Goal: Find specific page/section: Find specific page/section

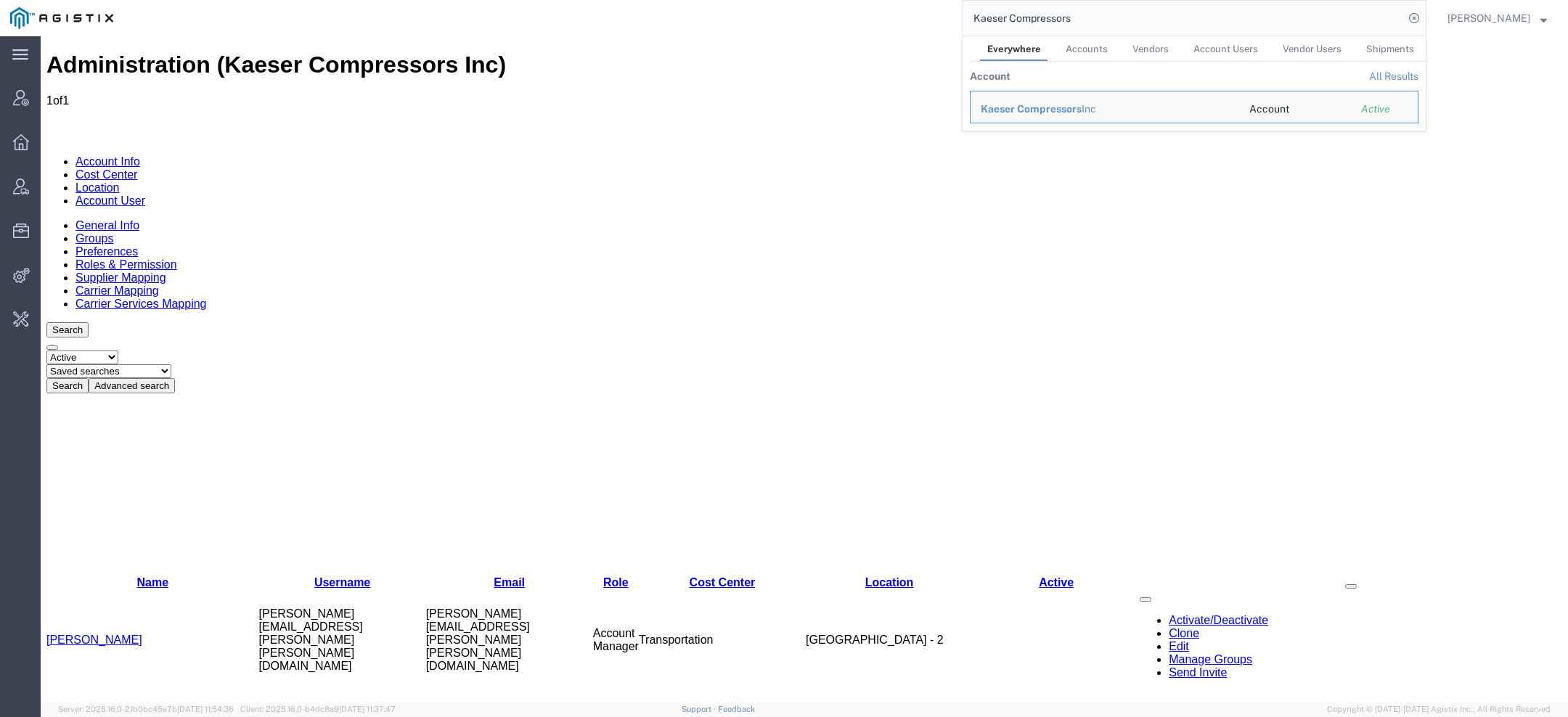
drag, startPoint x: 1089, startPoint y: 9, endPoint x: 851, endPoint y: -8, distance: 238.6
click at [851, 0] on html "main_menu Created with Sketch. Collapse Menu Account Manager Overview Vendor Ma…" at bounding box center [784, 358] width 1568 height 717
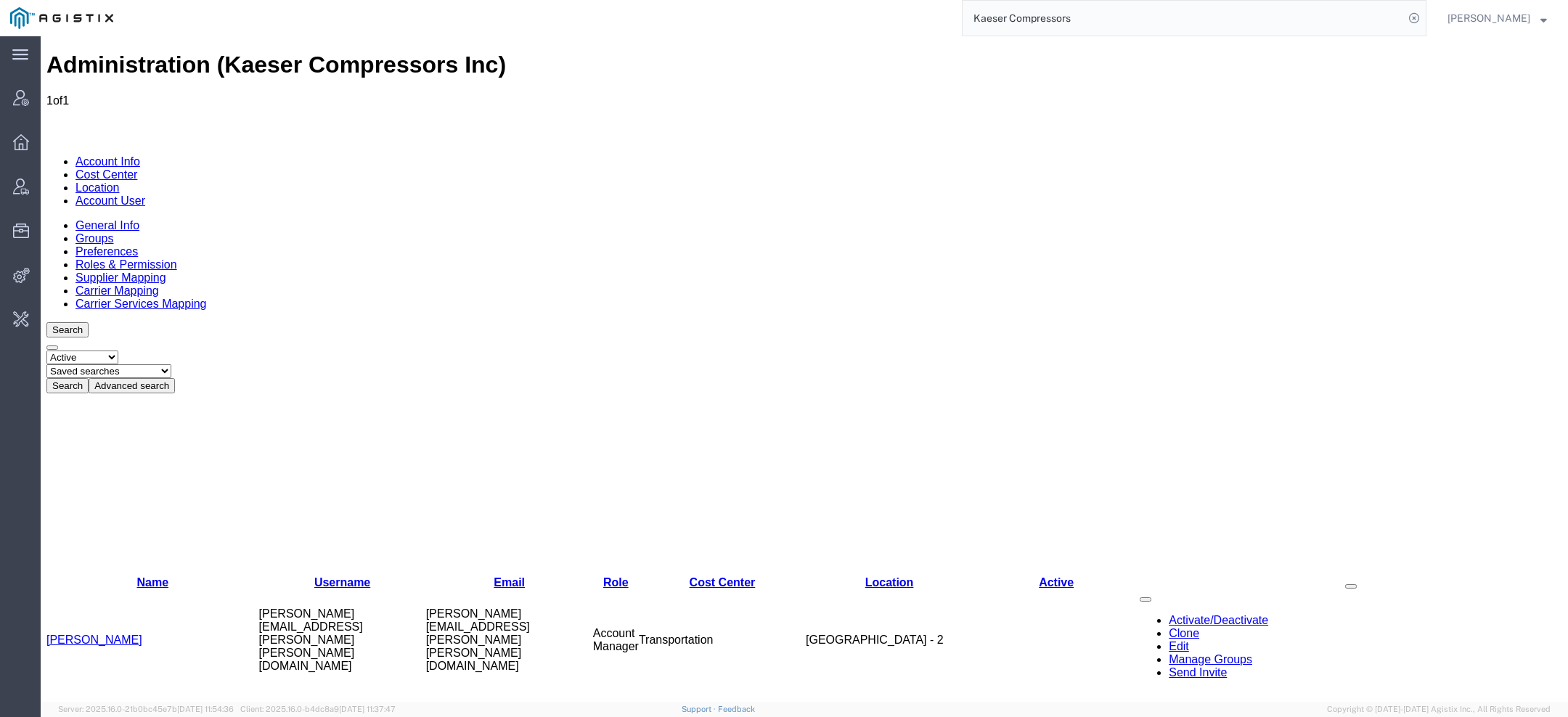
drag, startPoint x: 1053, startPoint y: 7, endPoint x: 827, endPoint y: -47, distance: 232.4
click at [827, 0] on html "main_menu Created with Sketch. Collapse Menu Account Manager Overview Vendor Ma…" at bounding box center [784, 358] width 1568 height 717
paste input "56500144"
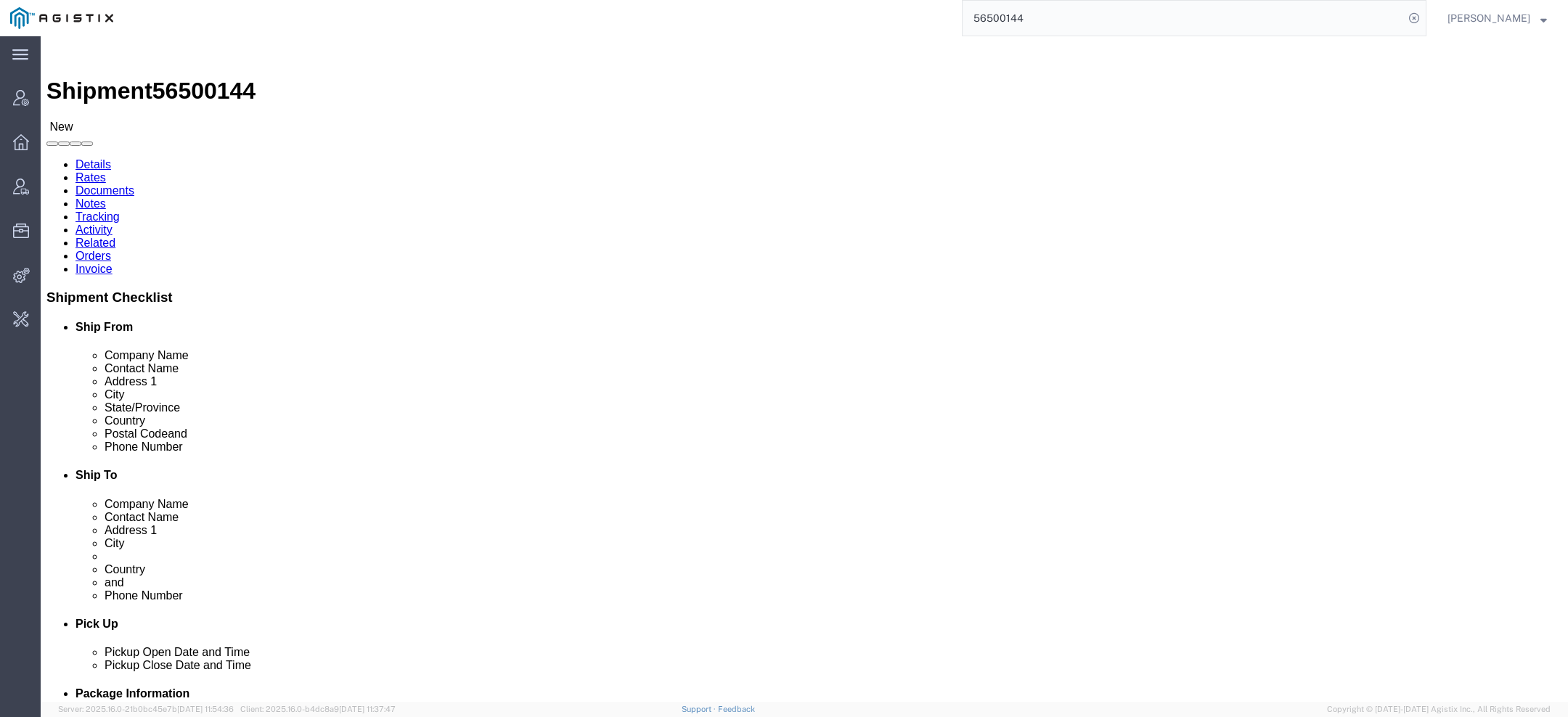
scroll to position [519, 0]
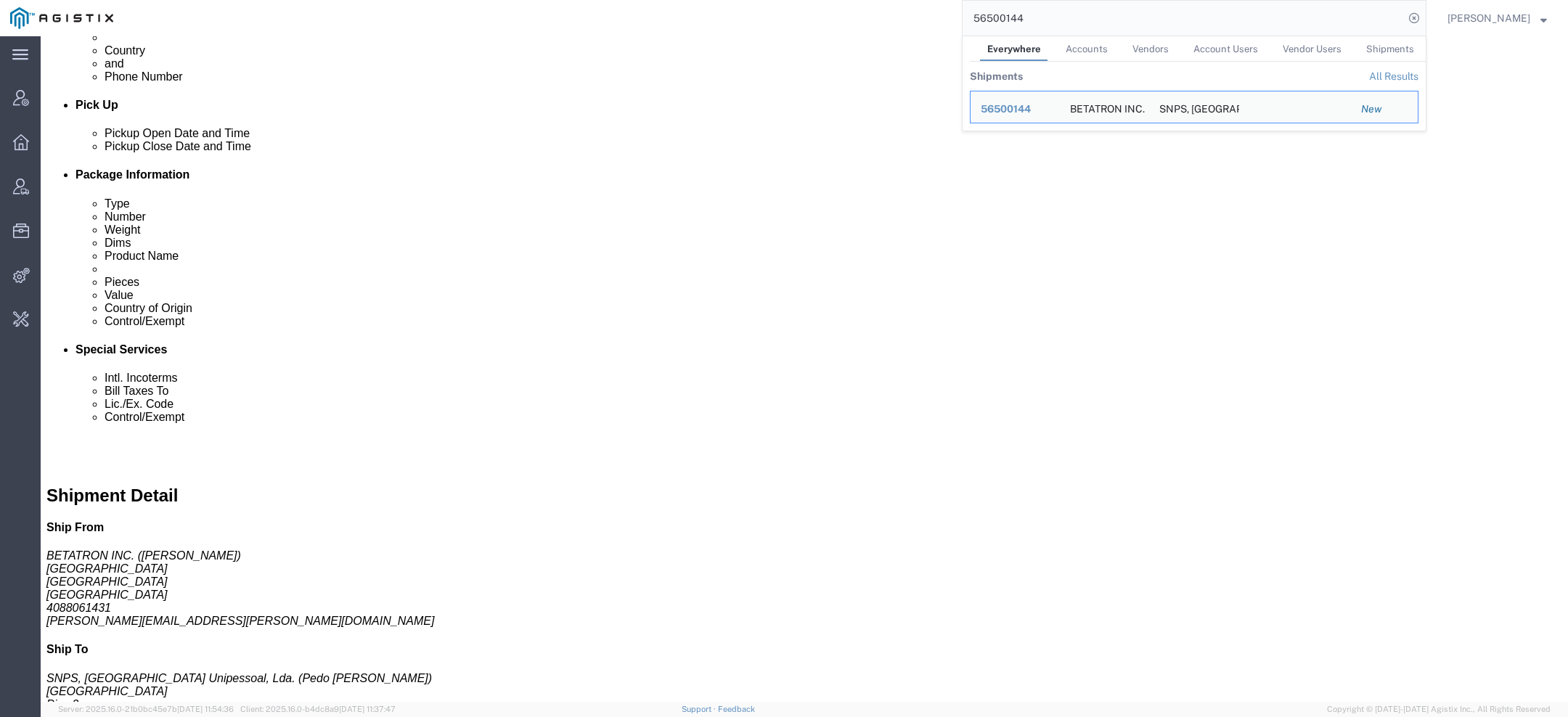
click link "Activity"
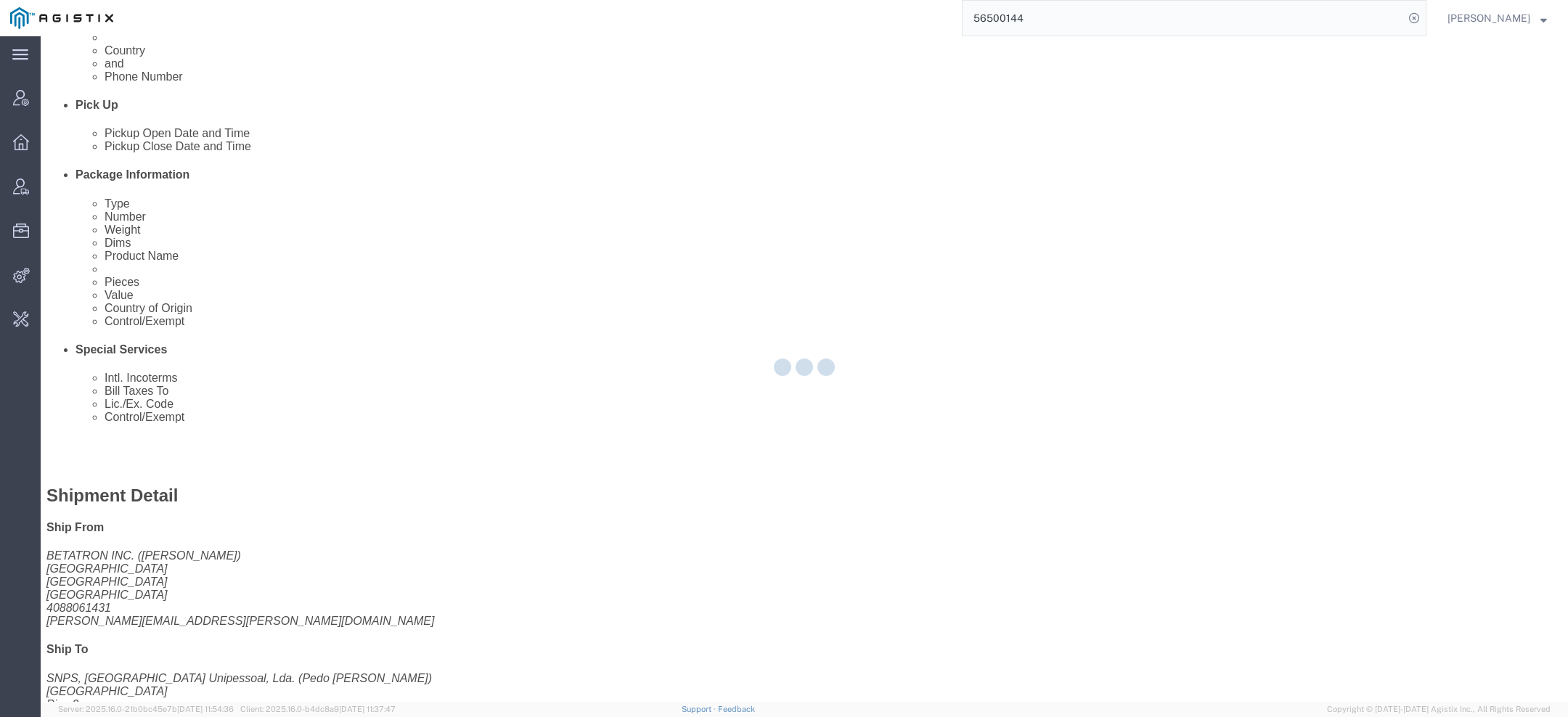
click div
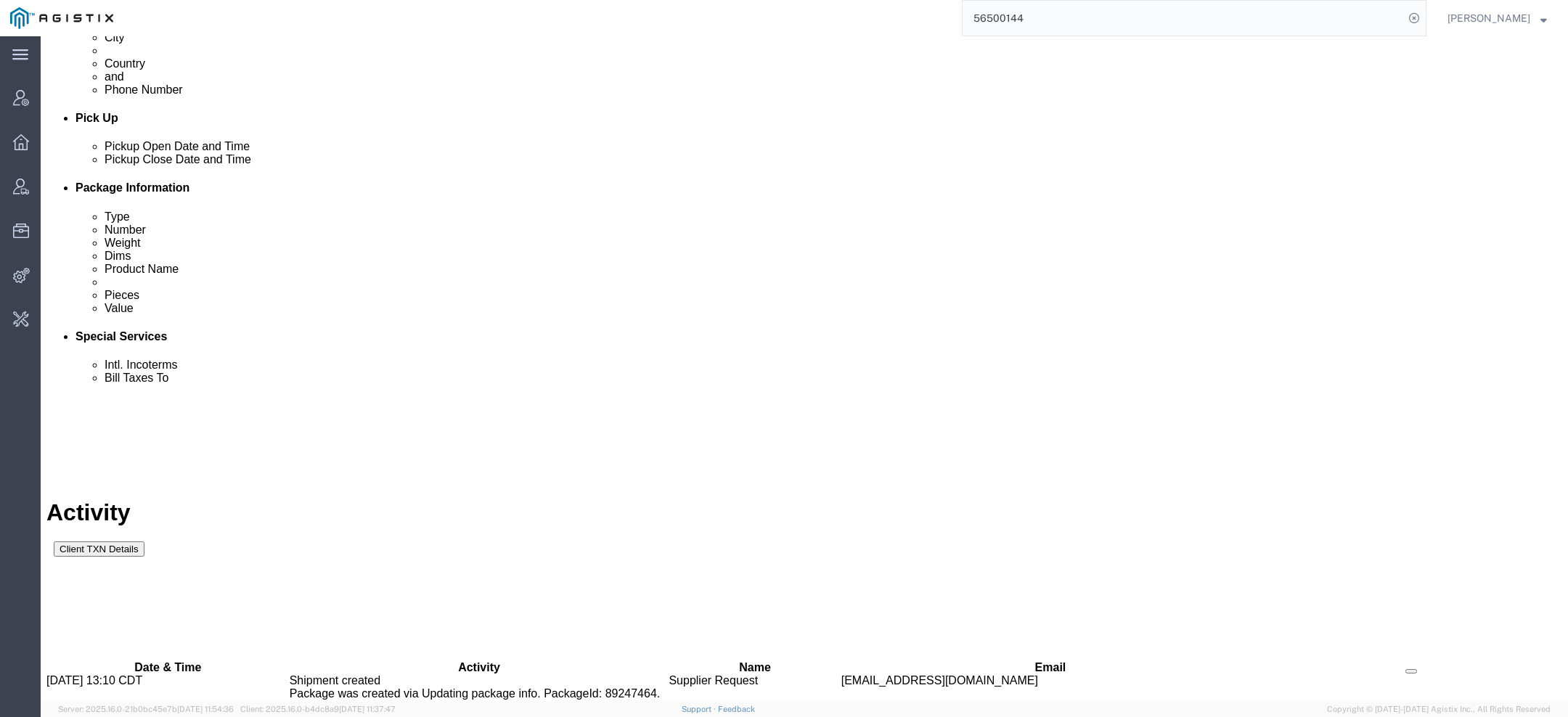
scroll to position [558, 0]
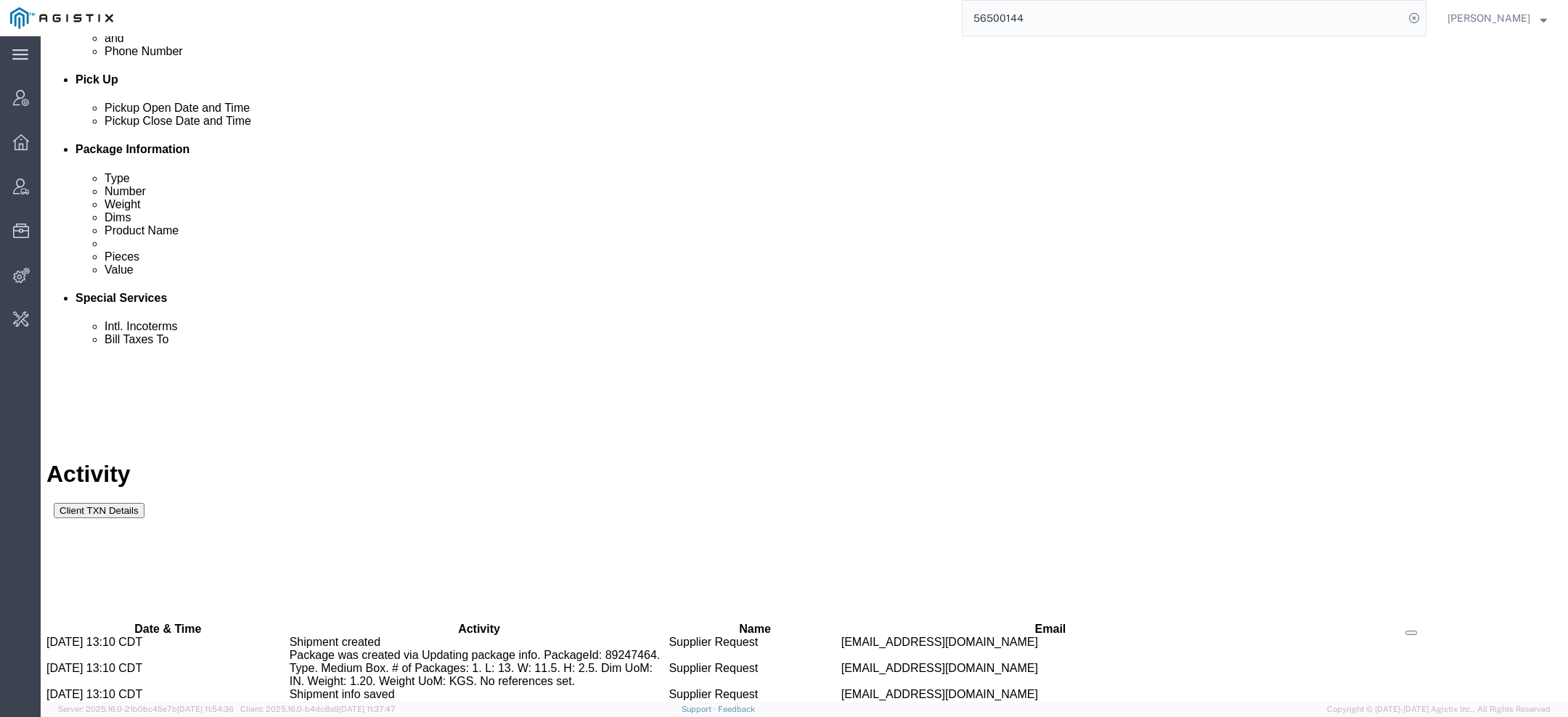
drag, startPoint x: 247, startPoint y: 673, endPoint x: 351, endPoint y: 677, distance: 104.1
copy td "kaelen@synopsys.com"
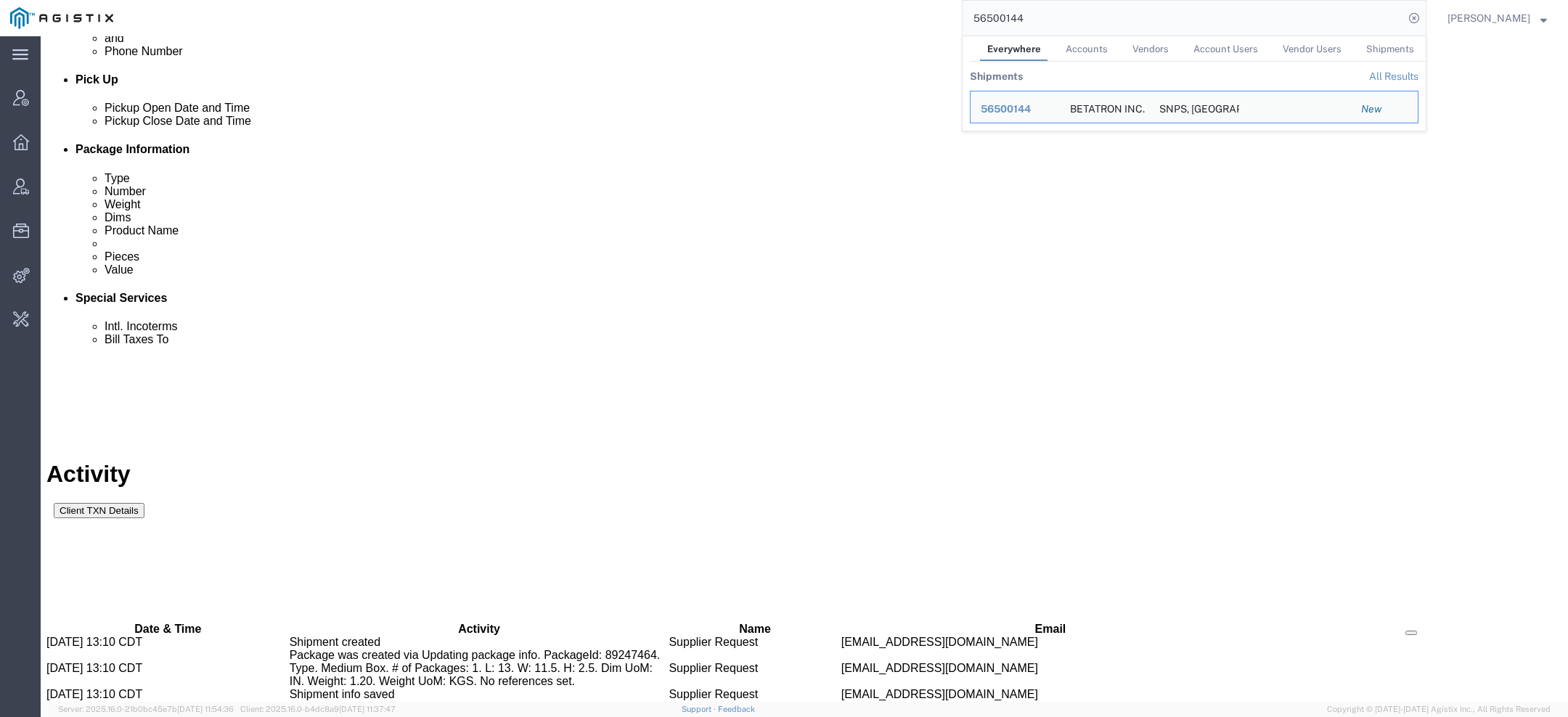
drag, startPoint x: 1035, startPoint y: 25, endPoint x: 602, endPoint y: -68, distance: 442.9
click at [602, 0] on html "main_menu Created with Sketch. Collapse Menu Account Manager Overview Vendor Ma…" at bounding box center [784, 358] width 1568 height 717
paste input "793"
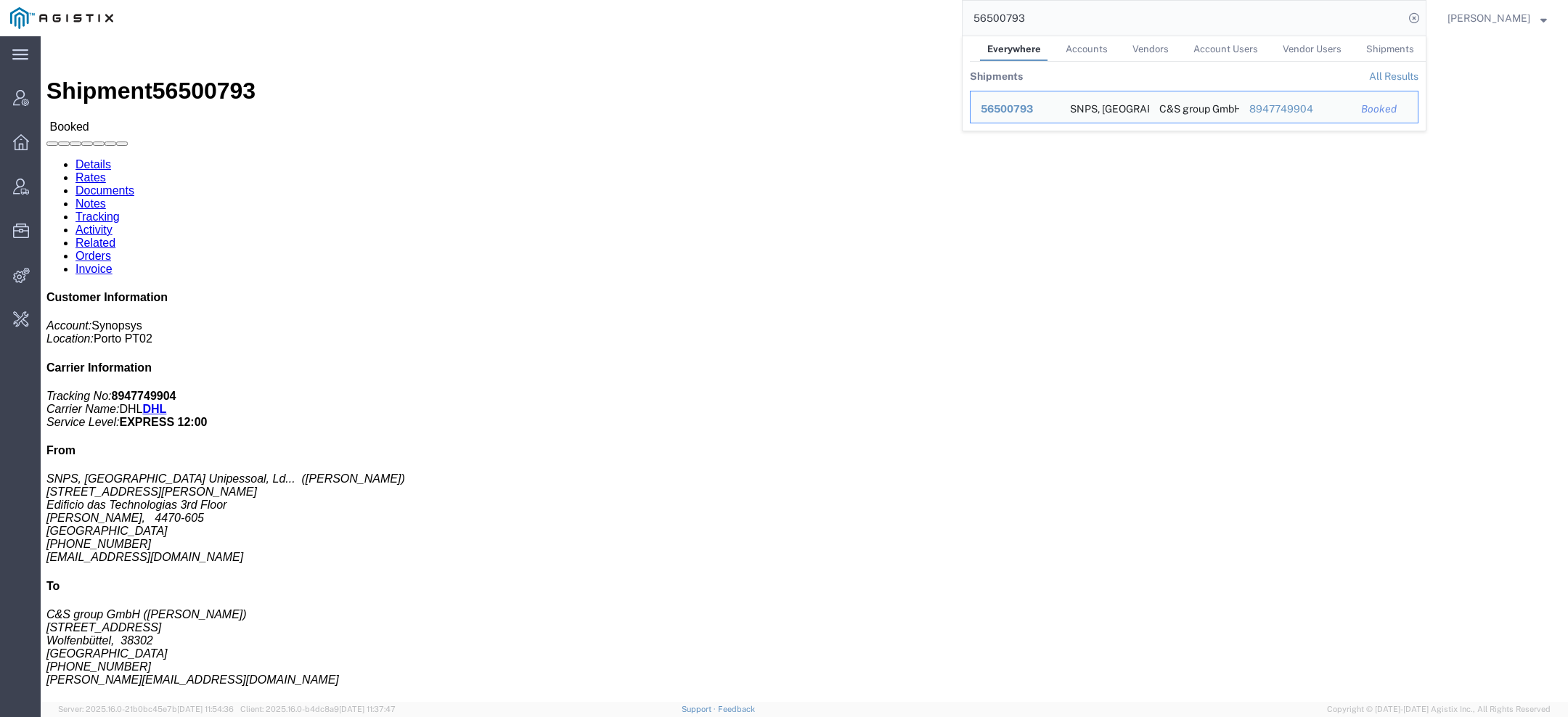
click ul "Details Rates Documents Notes Tracking Activity Related Orders Invoice"
drag, startPoint x: 1057, startPoint y: 17, endPoint x: 730, endPoint y: 29, distance: 327.2
click at [775, 21] on div "56500793 Everywhere Accounts Vendors Account Users Vendor Users Shipments Shipm…" at bounding box center [775, 18] width 1303 height 36
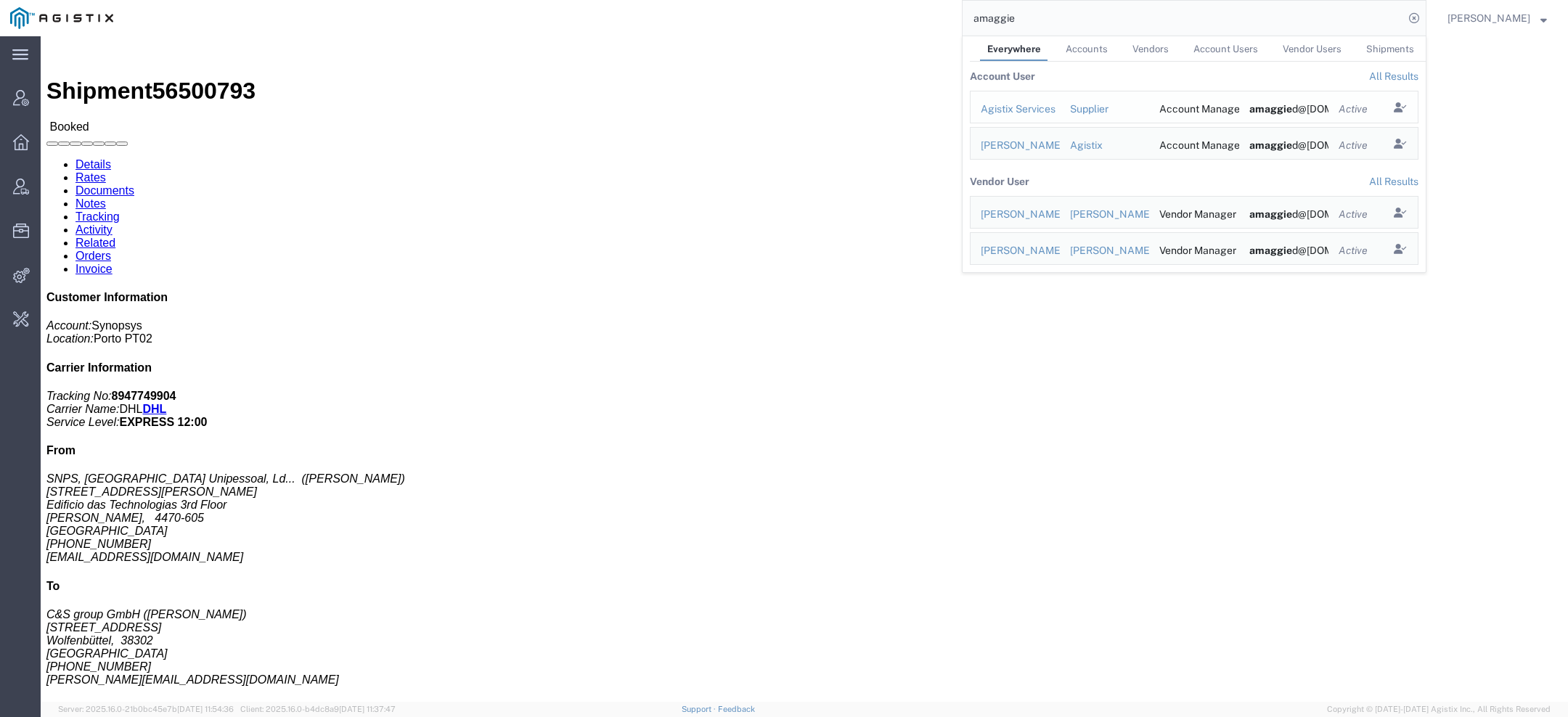
click at [1027, 117] on td "Agistix Services" at bounding box center [1015, 106] width 90 height 32
click at [1022, 111] on div "Agistix Services" at bounding box center [1016, 109] width 69 height 15
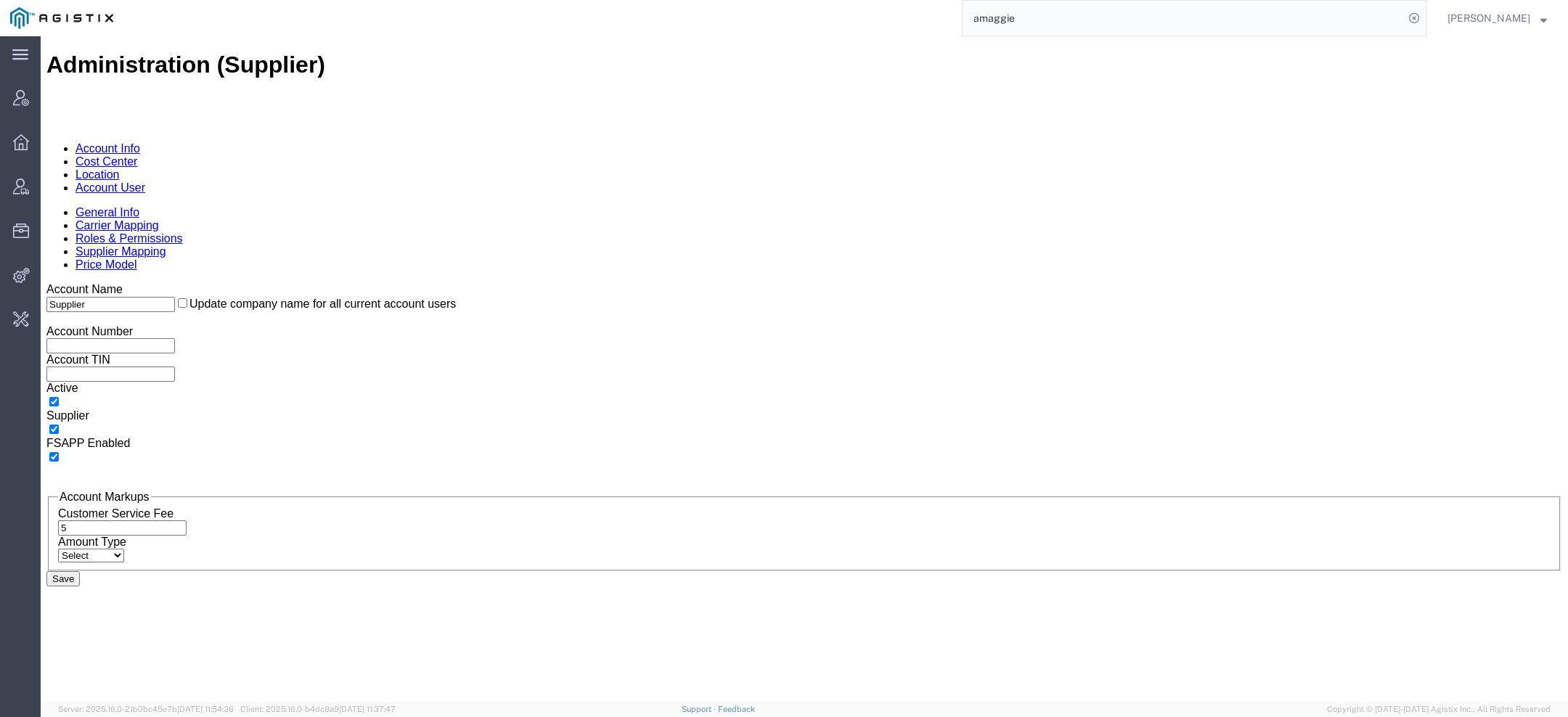
click at [145, 181] on link "Account User" at bounding box center [110, 188] width 69 height 13
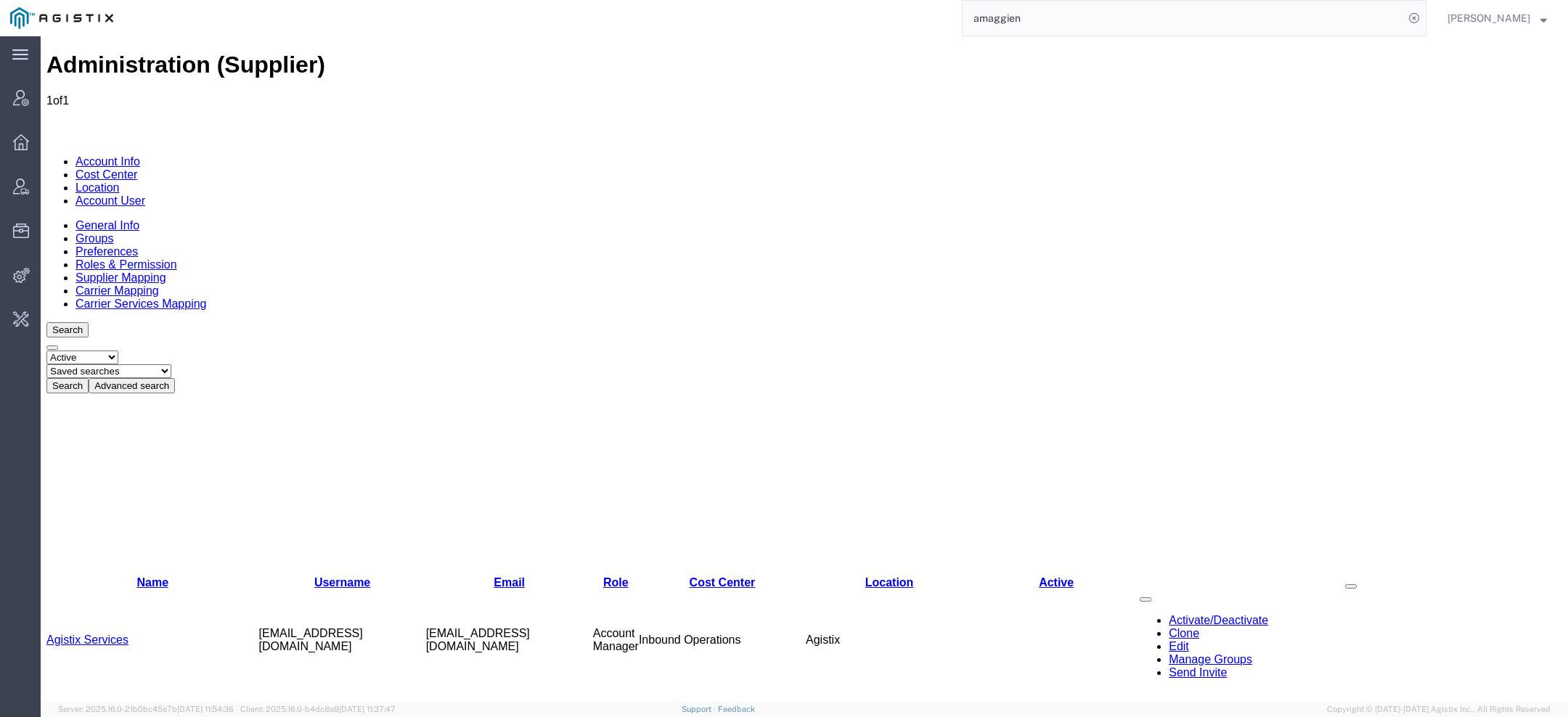
click at [1083, 27] on input "amaggien" at bounding box center [1183, 18] width 441 height 35
type input "amaggie"
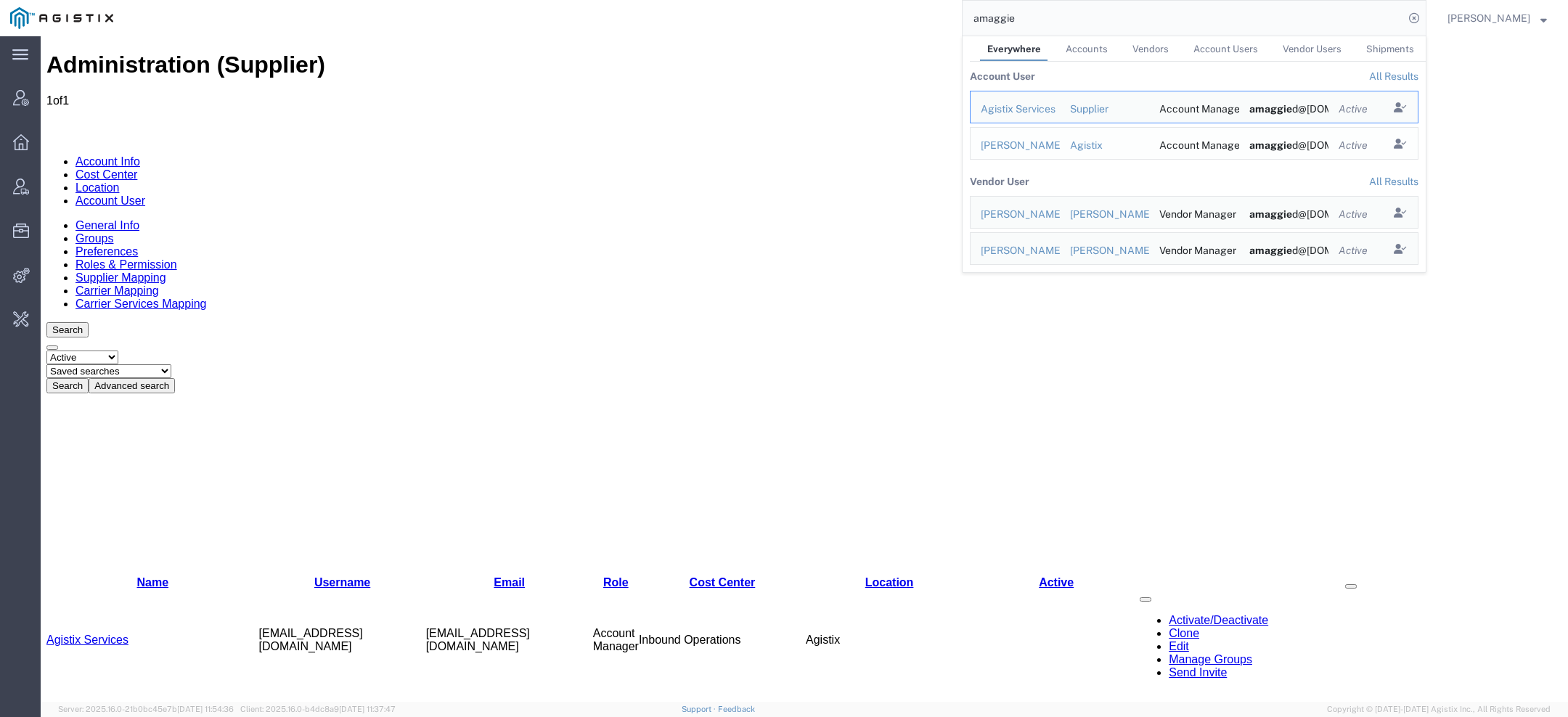
click at [1021, 147] on div "[PERSON_NAME]" at bounding box center [1016, 145] width 69 height 15
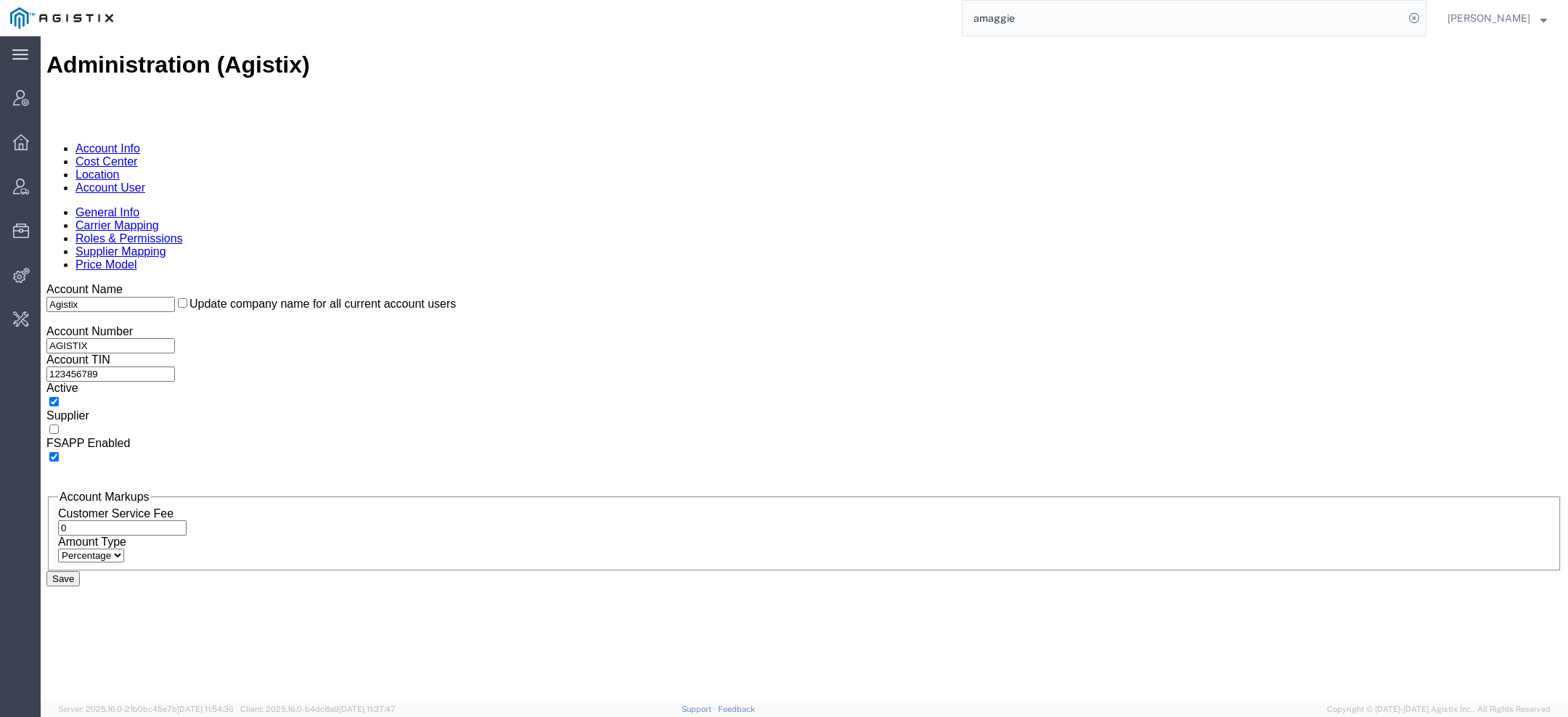
click at [145, 181] on link "Account User" at bounding box center [110, 188] width 69 height 13
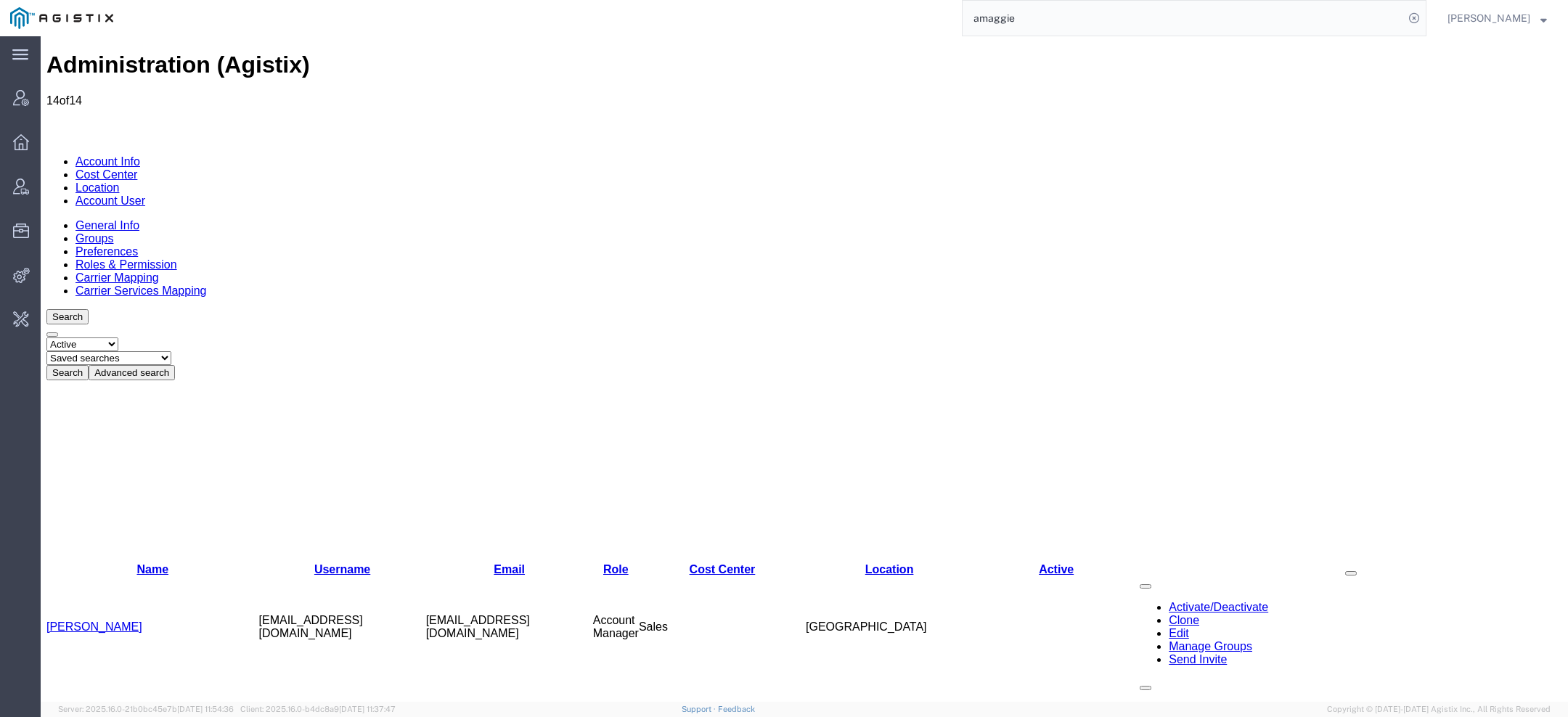
click at [110, 621] on link "[PERSON_NAME]" at bounding box center [95, 627] width 96 height 13
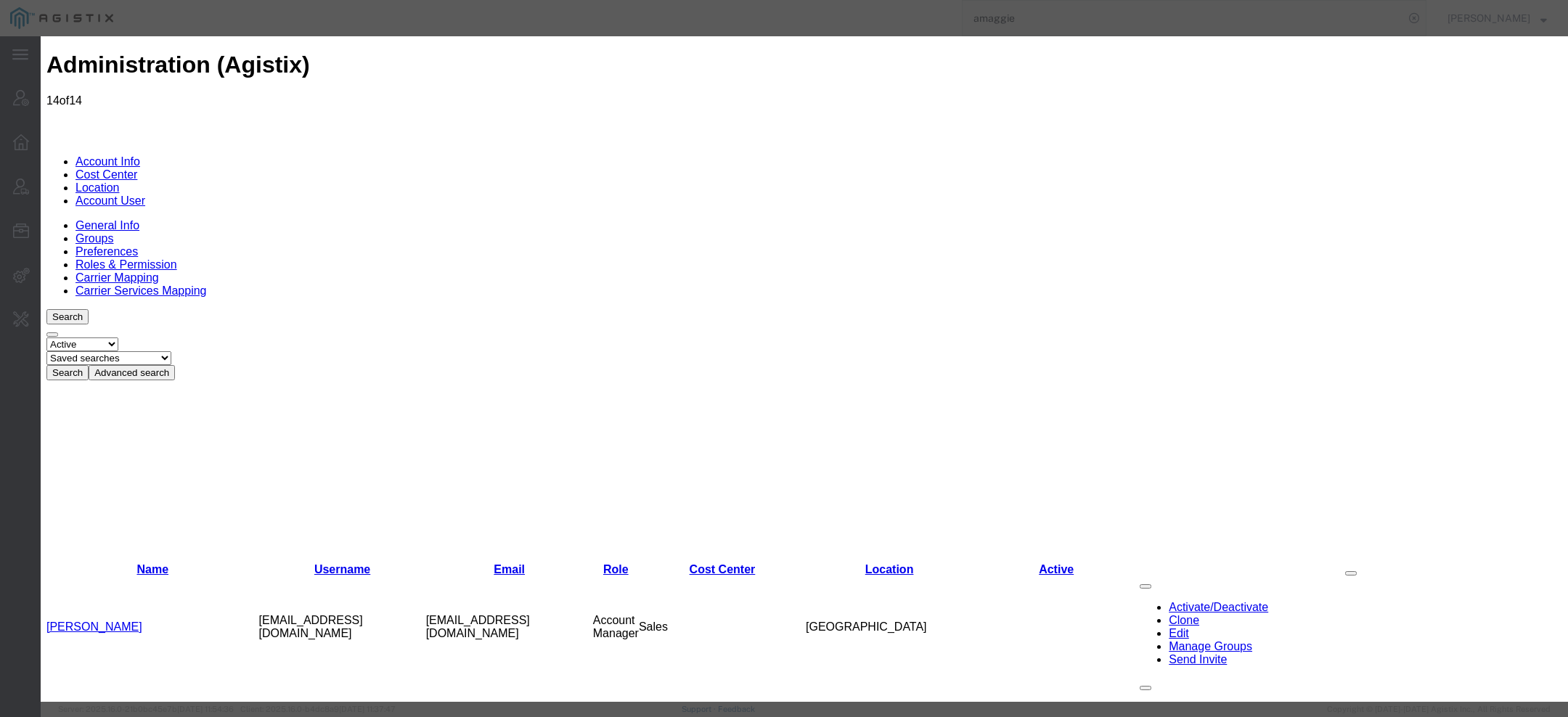
select select "COSTCENTER"
select select "38"
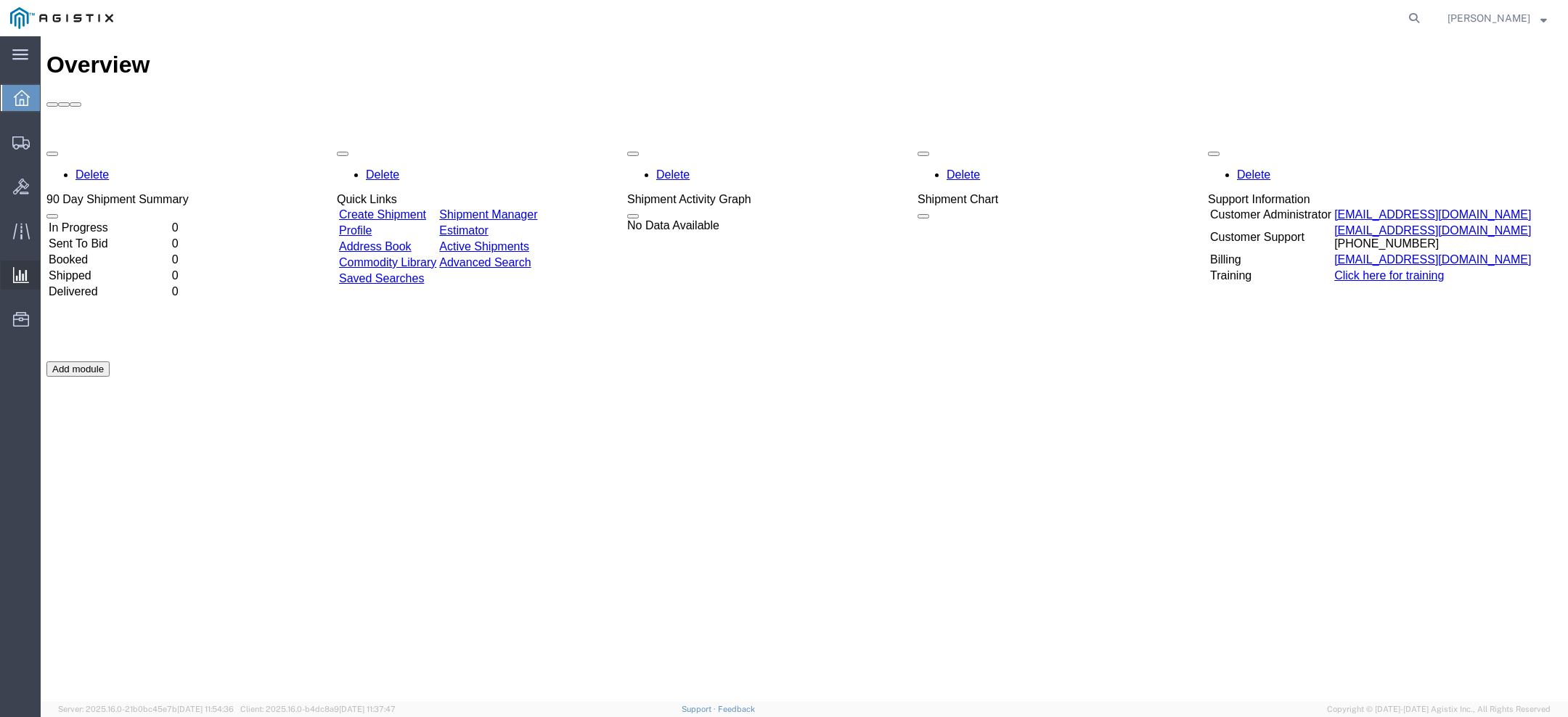
click at [0, 0] on span "Saved Reports" at bounding box center [0, 0] width 0 height 0
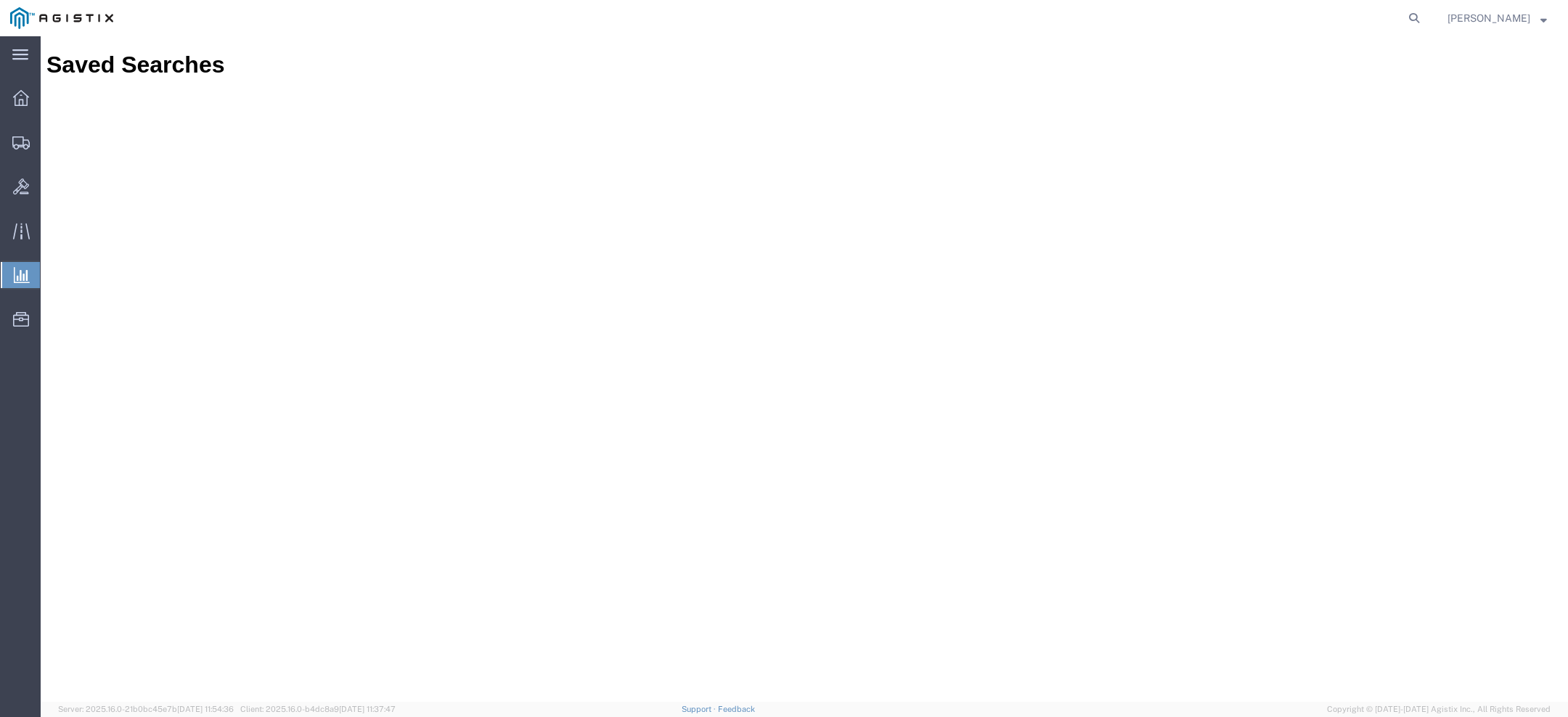
click at [0, 0] on span "Ad Hoc Reports" at bounding box center [0, 0] width 0 height 0
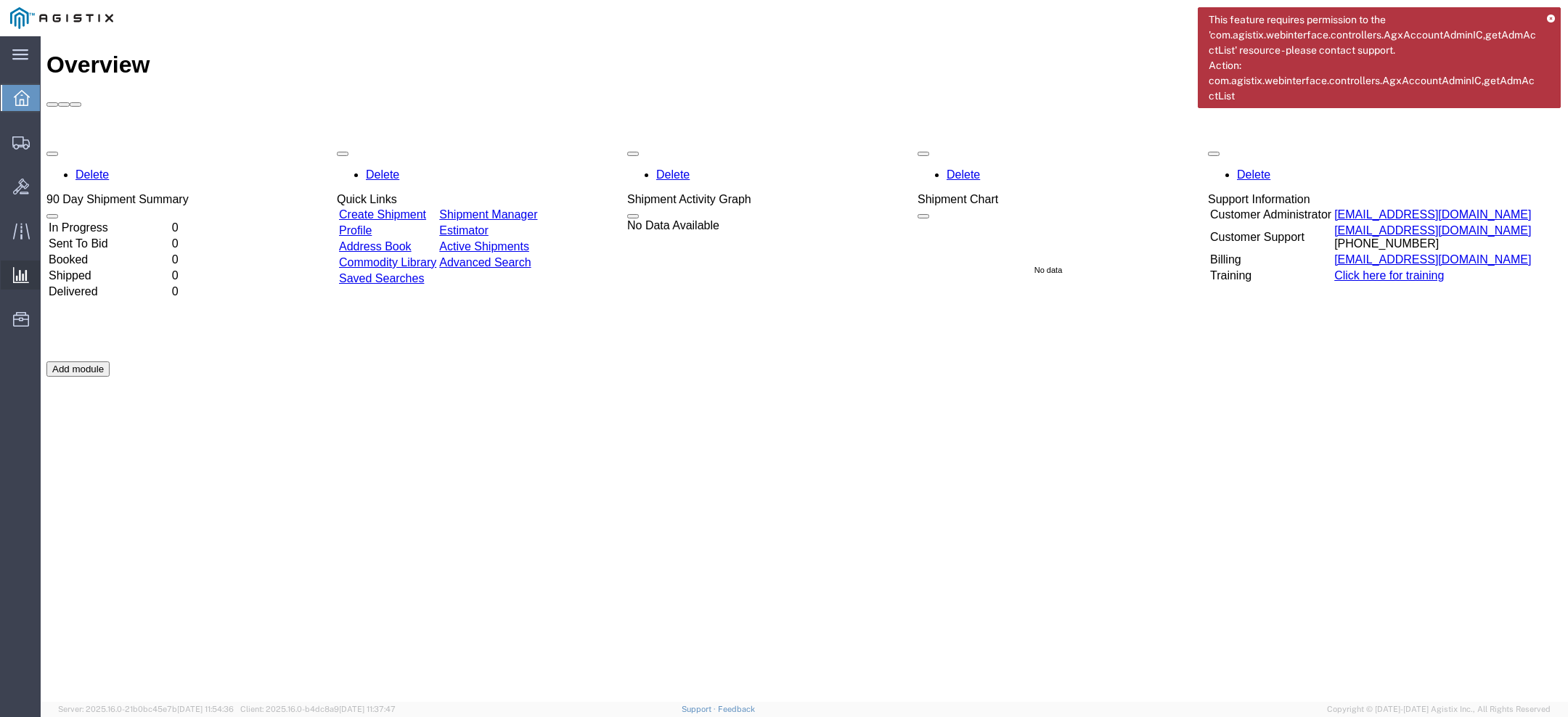
click at [0, 0] on span "Saved Reports" at bounding box center [0, 0] width 0 height 0
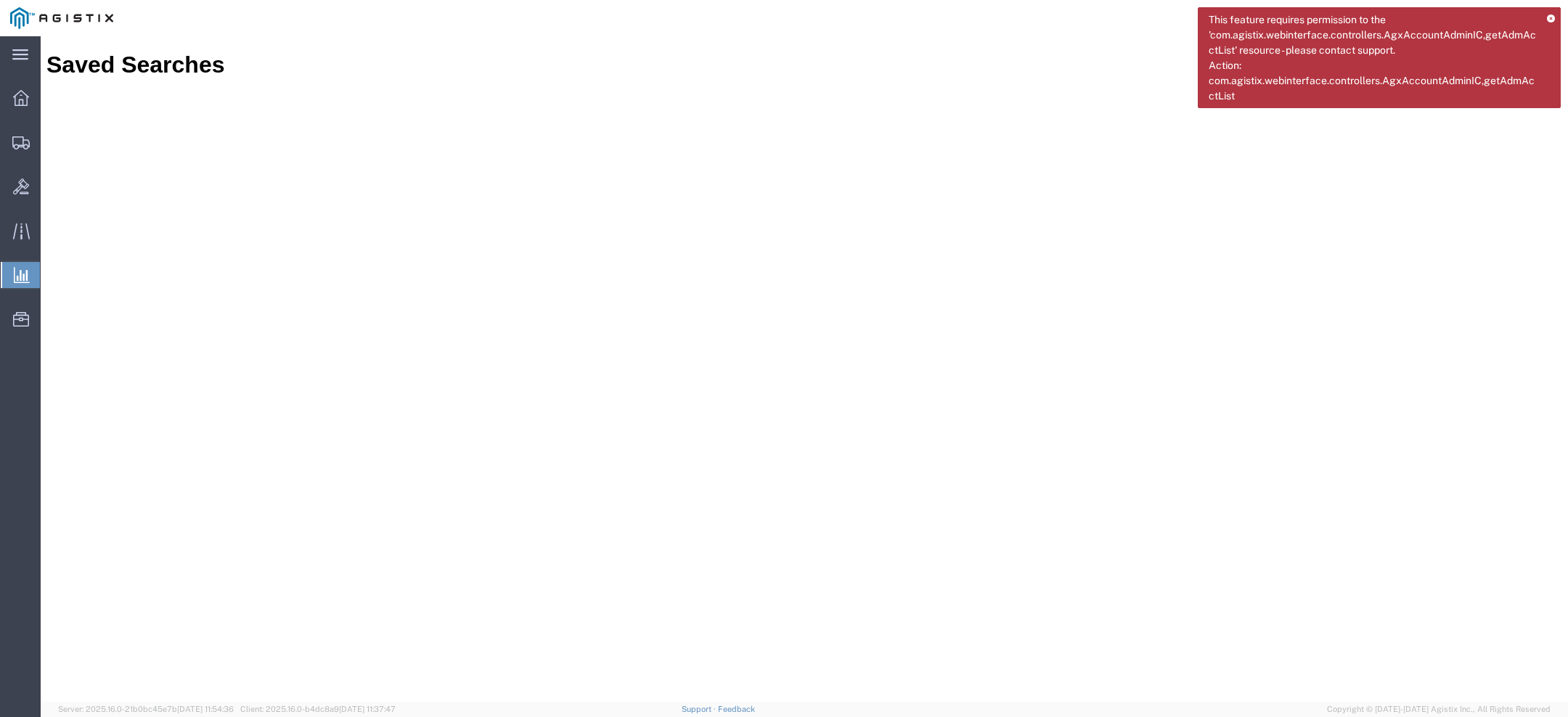
click at [1557, 14] on div "This feature requires permission to the 'com.agistix.webinterface.controllers.A…" at bounding box center [1379, 58] width 363 height 101
click at [1551, 15] on icon at bounding box center [1551, 19] width 8 height 8
